Goal: Information Seeking & Learning: Find specific fact

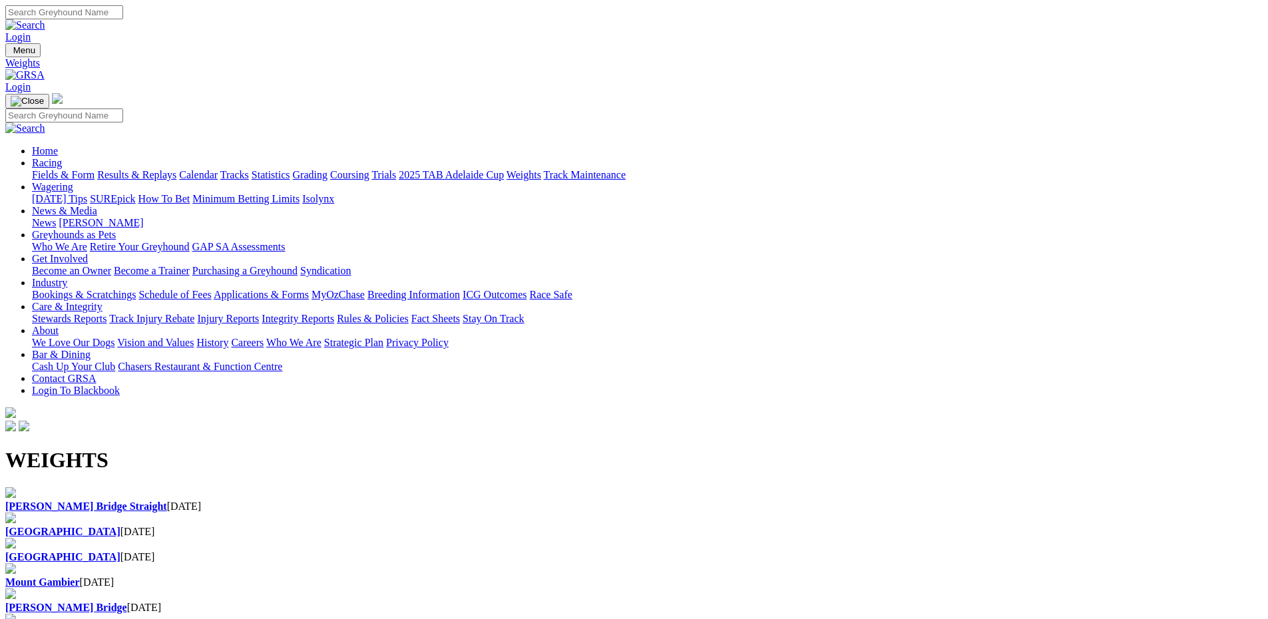
click at [120, 526] on b "[GEOGRAPHIC_DATA]" at bounding box center [62, 531] width 115 height 11
click at [223, 487] on div "[PERSON_NAME] Bridge Straight [DATE]" at bounding box center [633, 499] width 1257 height 25
